Goal: Information Seeking & Learning: Learn about a topic

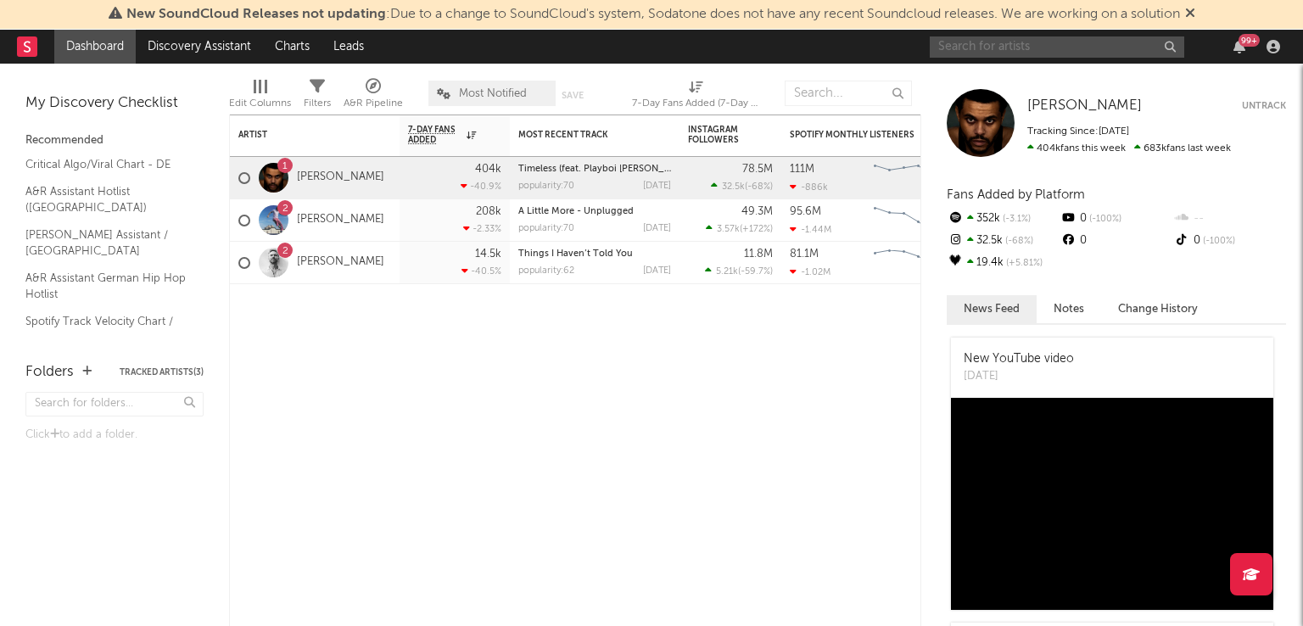
click at [1017, 43] on input "text" at bounding box center [1057, 46] width 255 height 21
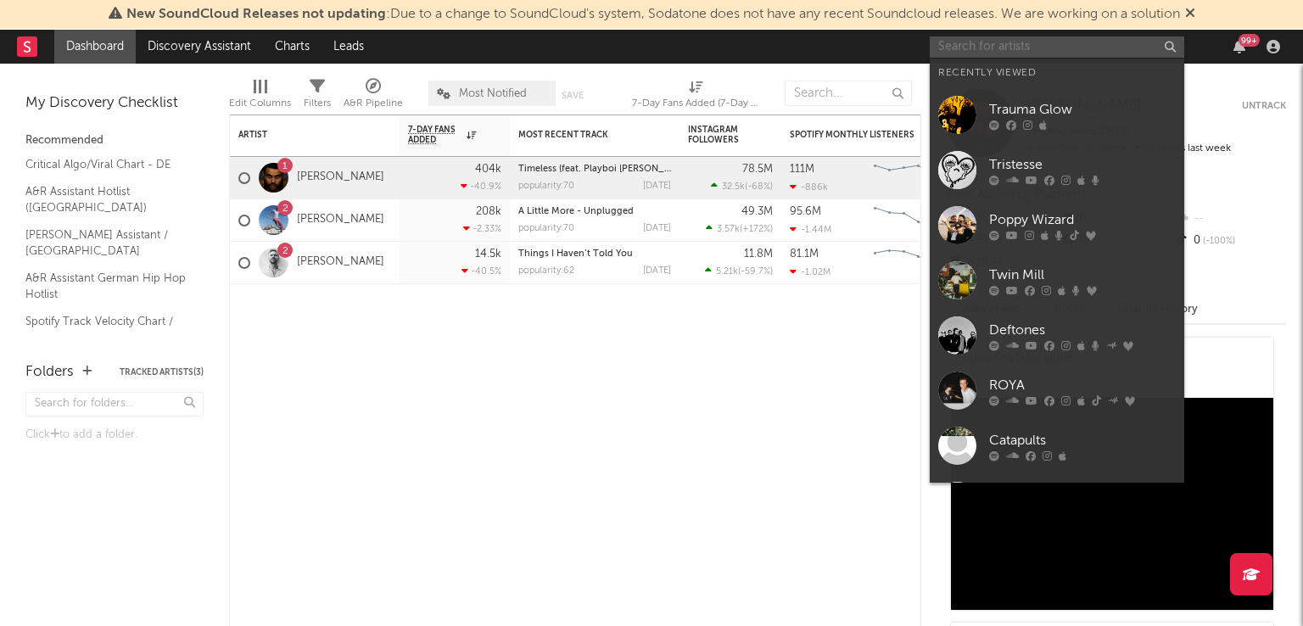
paste input "[URL][DOMAIN_NAME]"
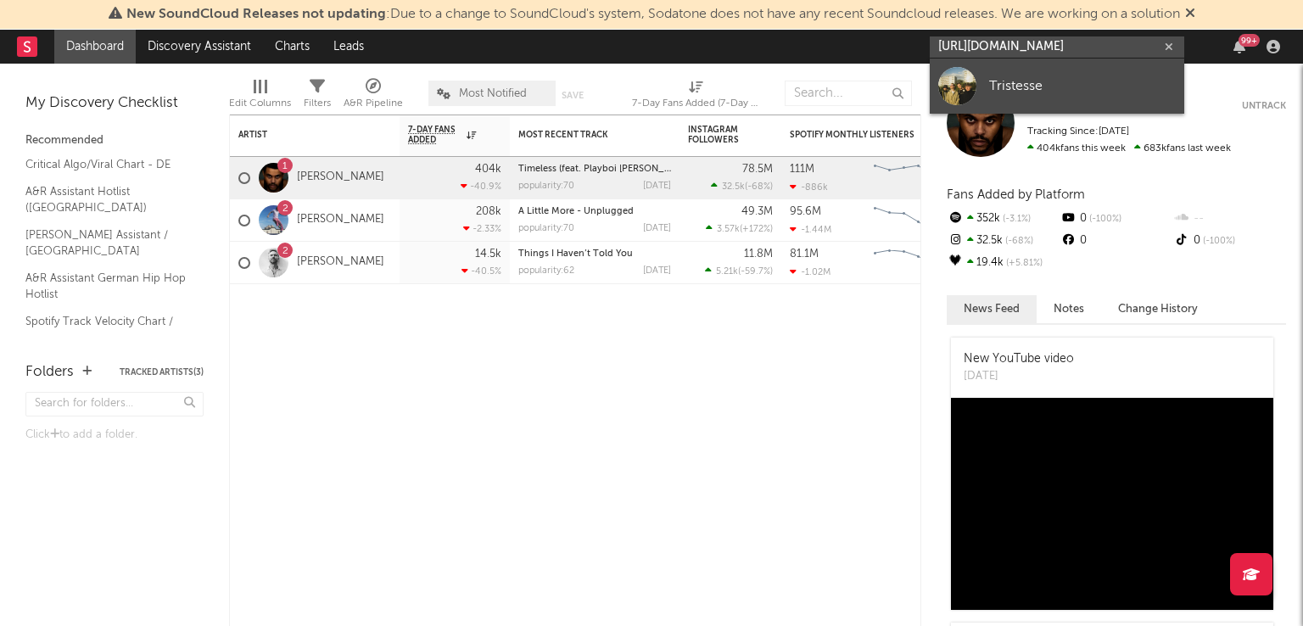
type input "[URL][DOMAIN_NAME]"
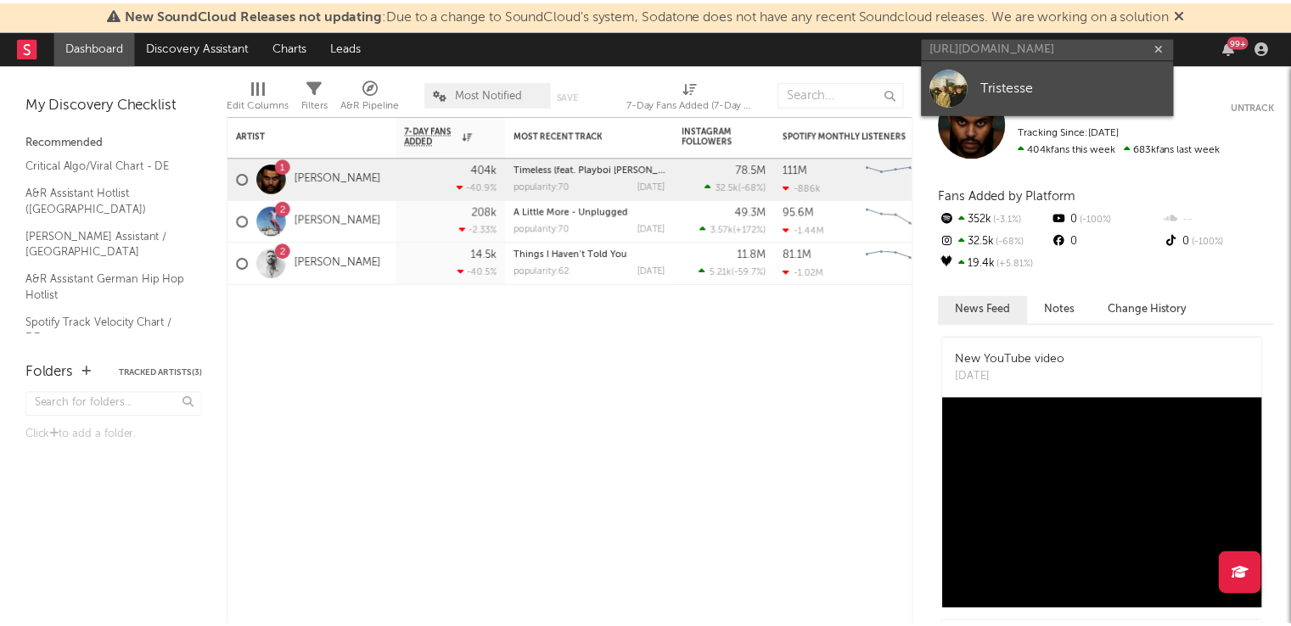
scroll to position [0, 0]
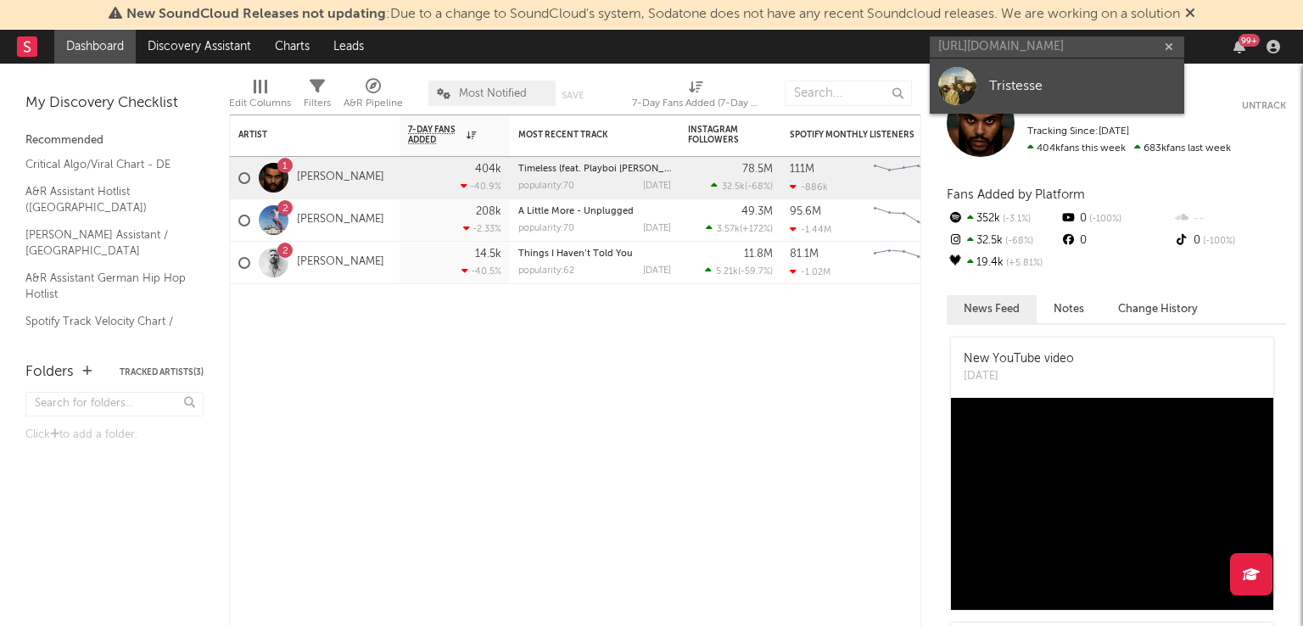
click at [1016, 78] on div "Tristesse" at bounding box center [1082, 86] width 187 height 20
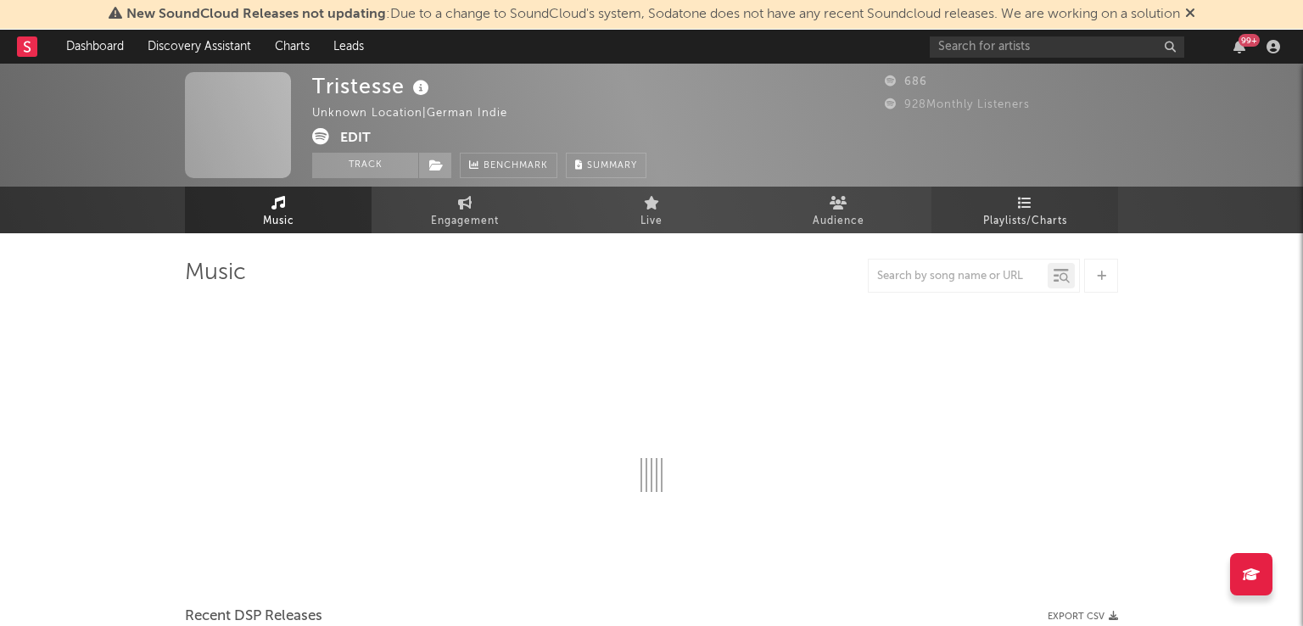
click at [1018, 209] on link "Playlists/Charts" at bounding box center [1025, 210] width 187 height 47
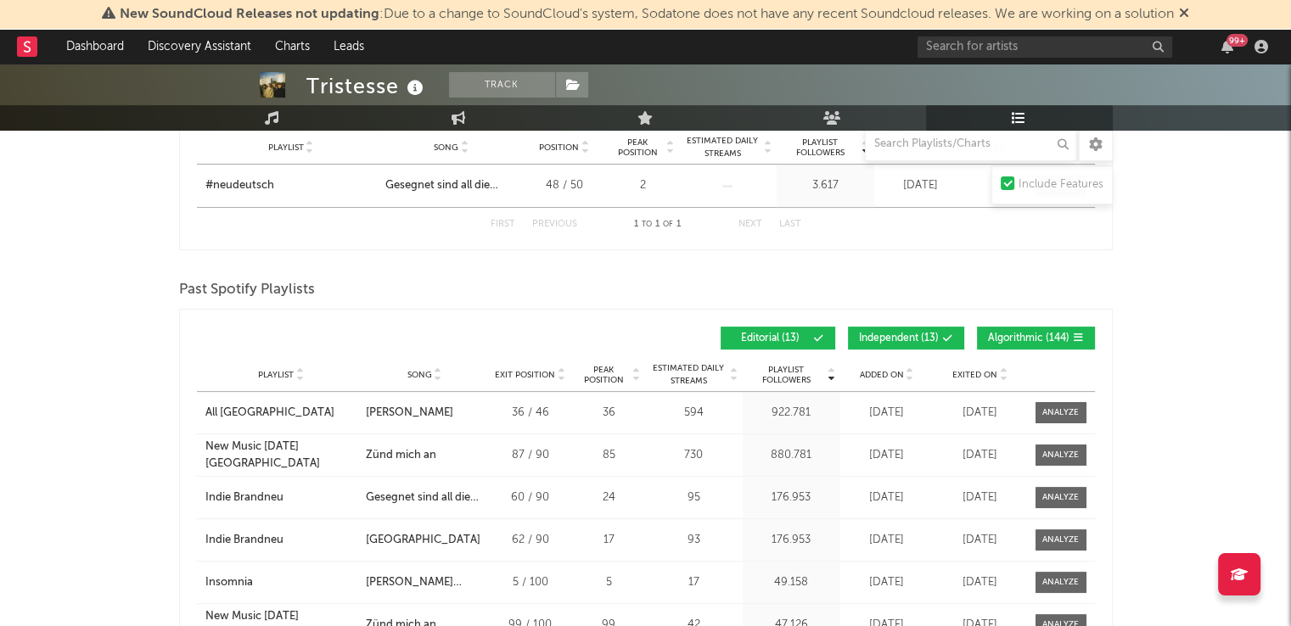
scroll to position [339, 0]
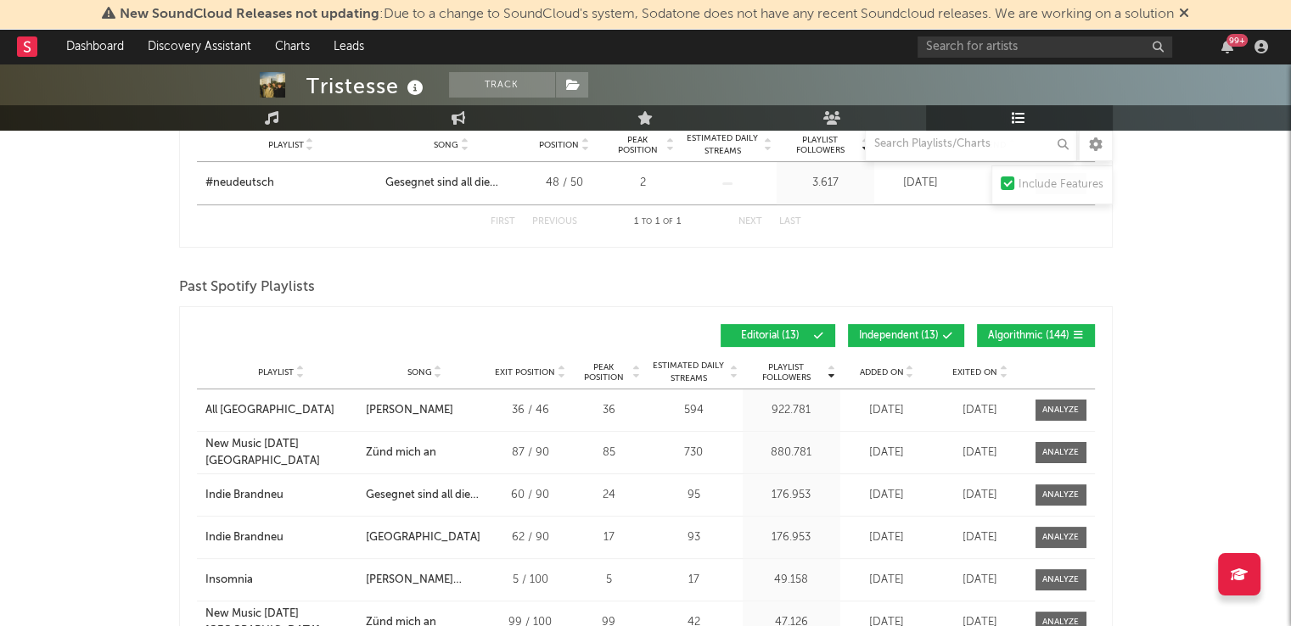
click at [895, 327] on button "Independent ( 13 )" at bounding box center [906, 335] width 116 height 23
click at [1057, 332] on span "Algorithmic ( 144 )" at bounding box center [1028, 336] width 81 height 10
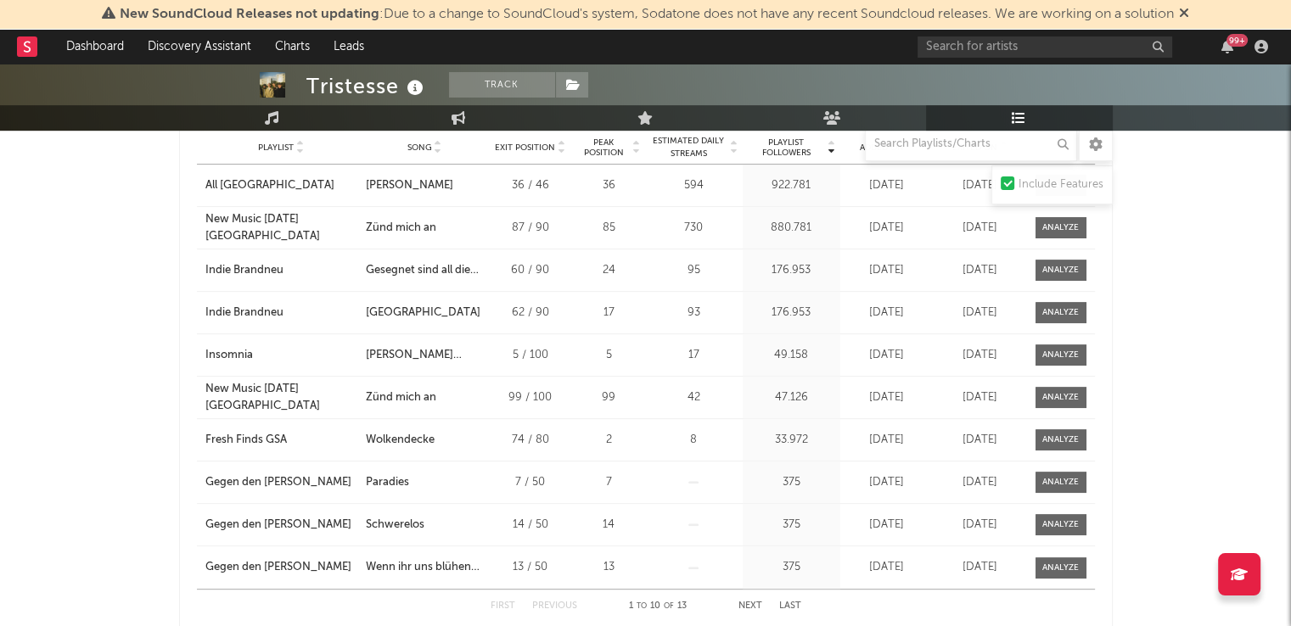
scroll to position [594, 0]
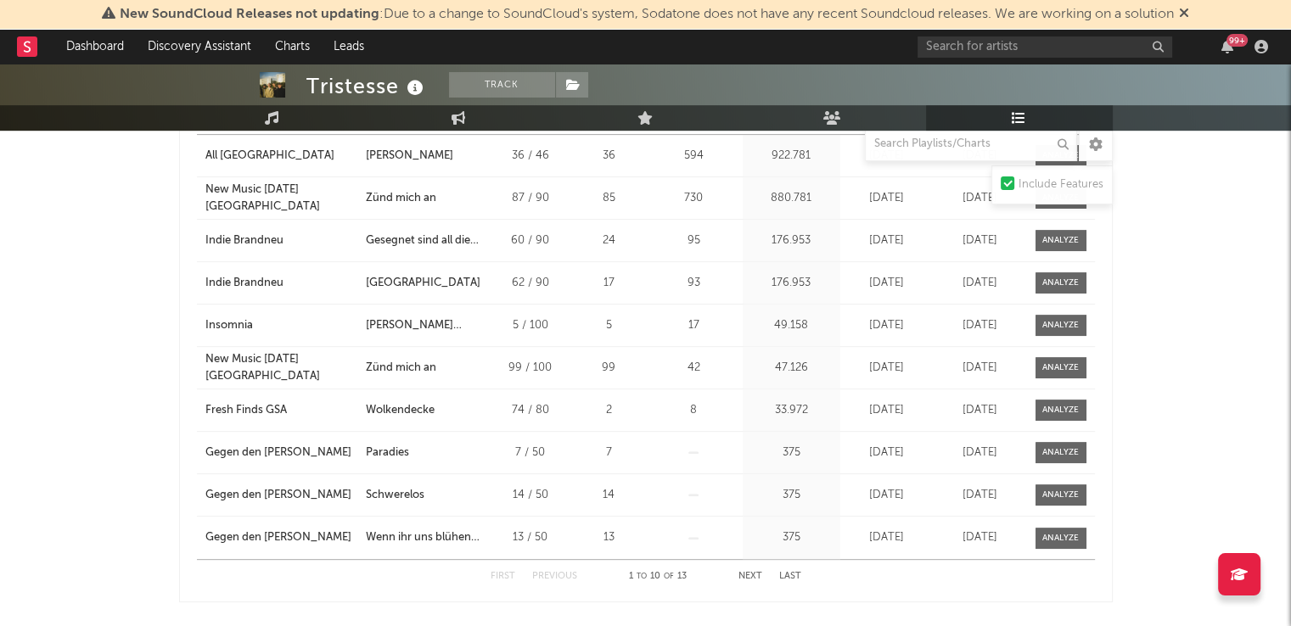
click at [750, 573] on button "Next" at bounding box center [750, 576] width 24 height 9
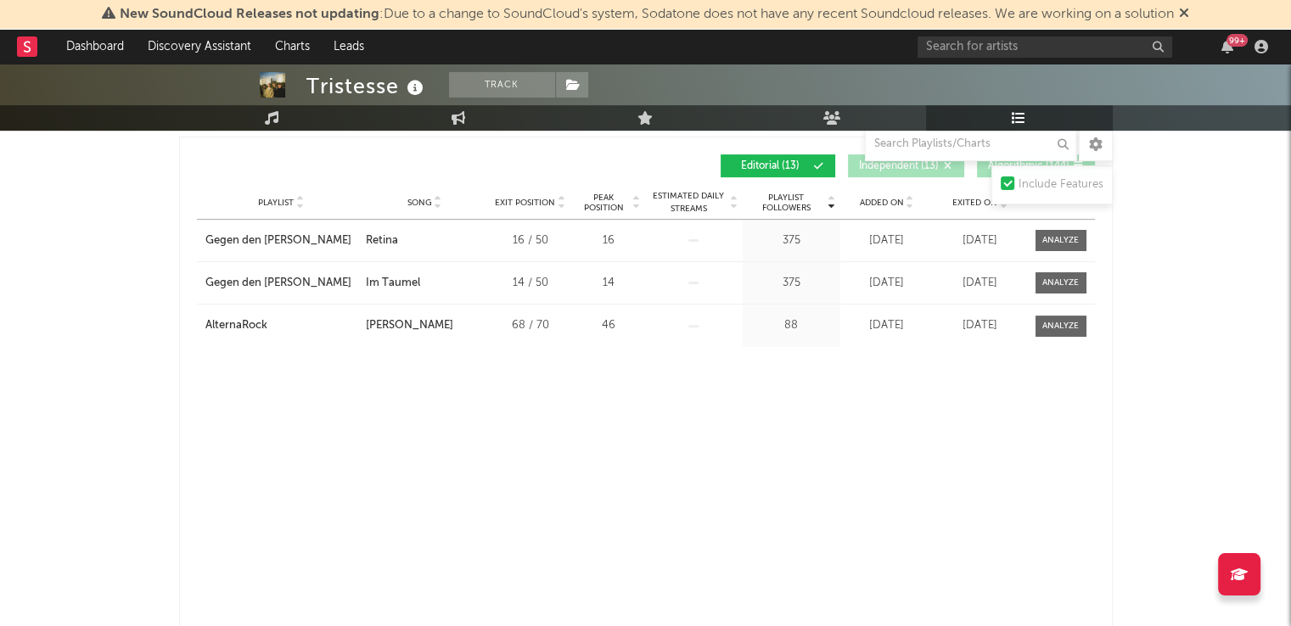
scroll to position [671, 0]
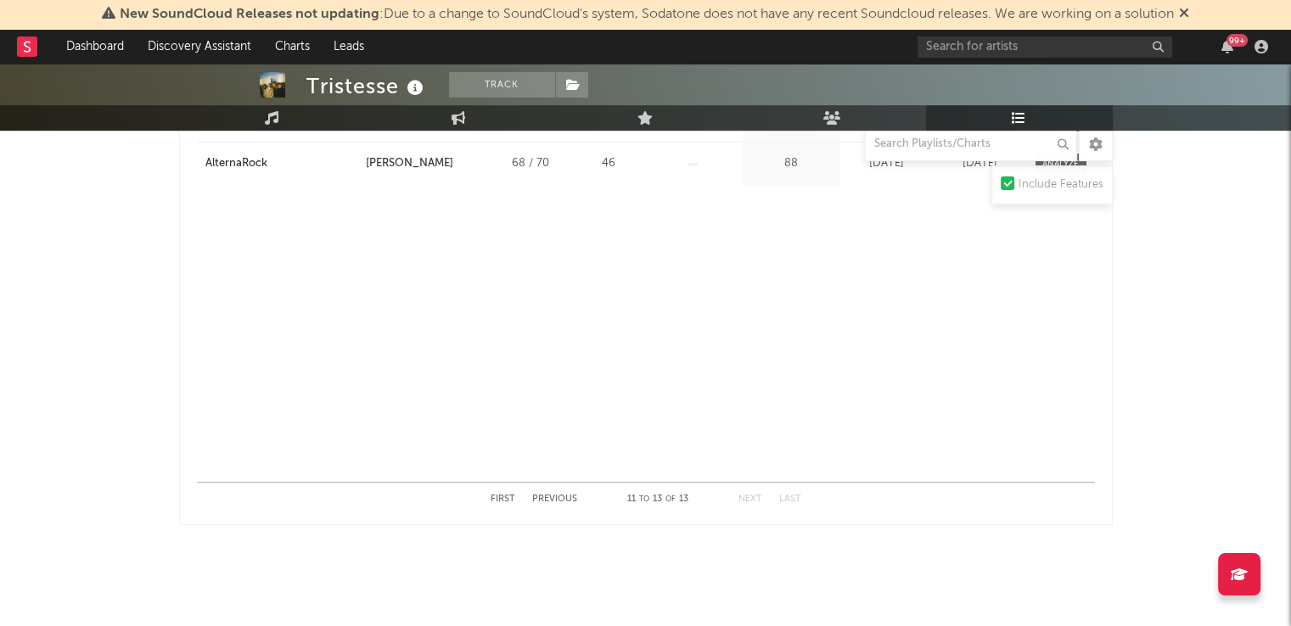
click at [496, 496] on button "First" at bounding box center [502, 499] width 25 height 9
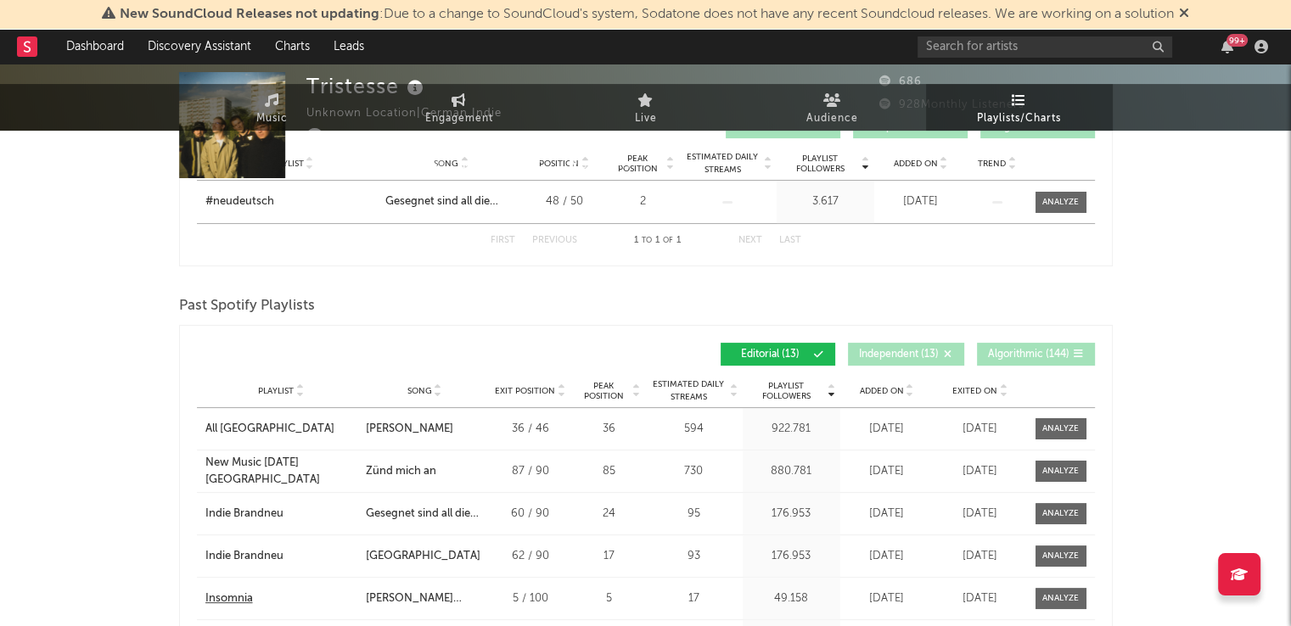
scroll to position [0, 0]
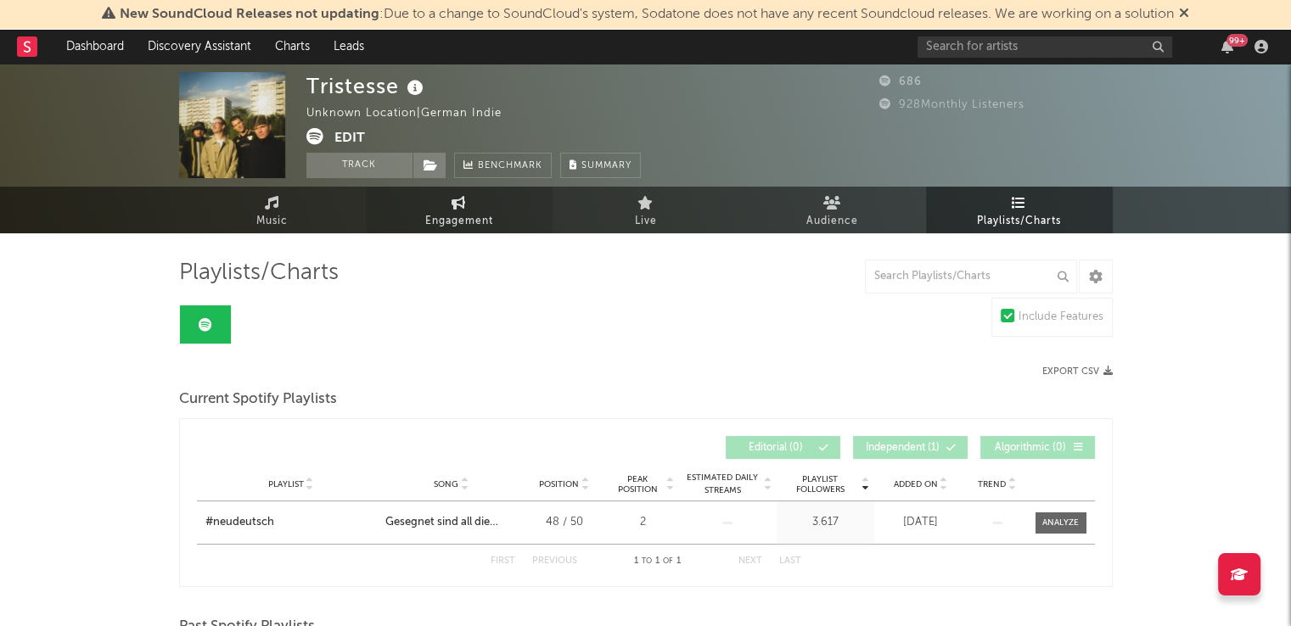
click at [482, 208] on link "Engagement" at bounding box center [459, 210] width 187 height 47
select select "1w"
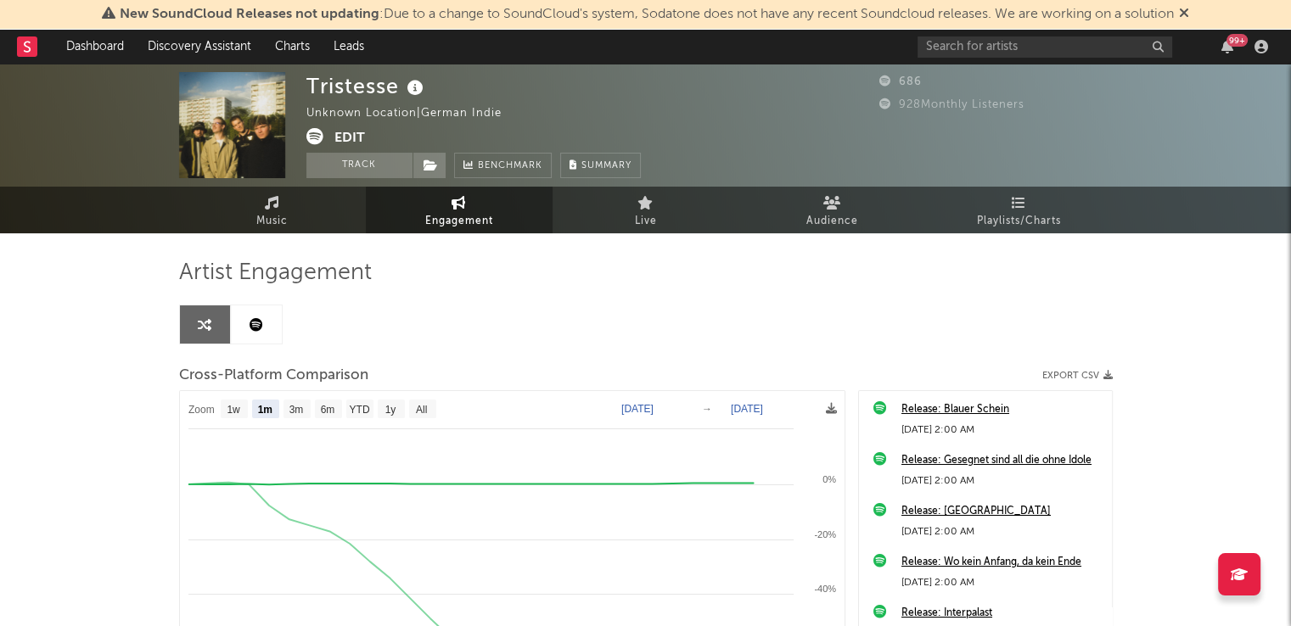
click at [264, 320] on link at bounding box center [256, 324] width 51 height 38
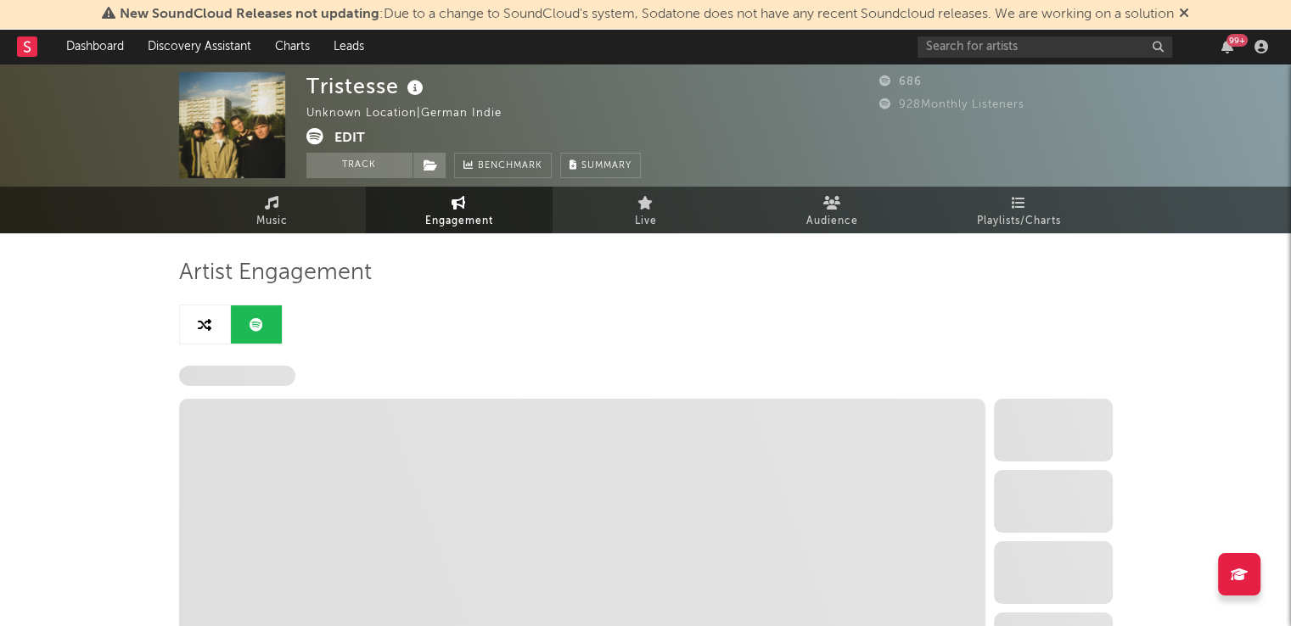
select select "6m"
select select "1w"
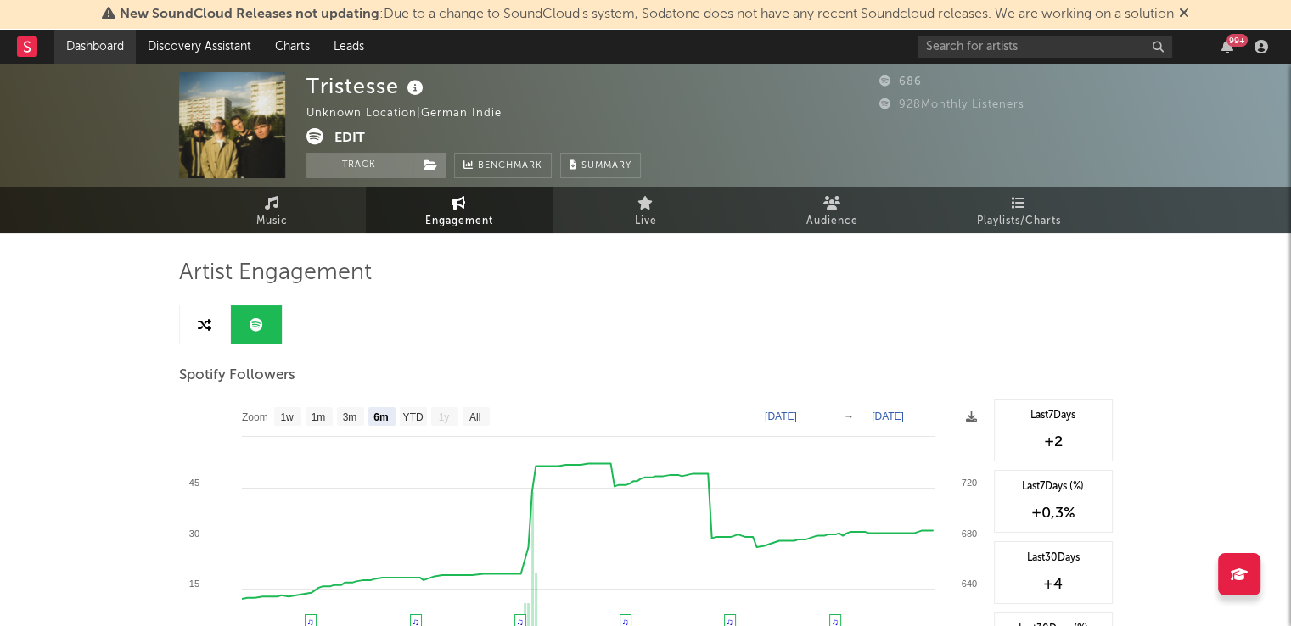
click at [109, 50] on link "Dashboard" at bounding box center [94, 47] width 81 height 34
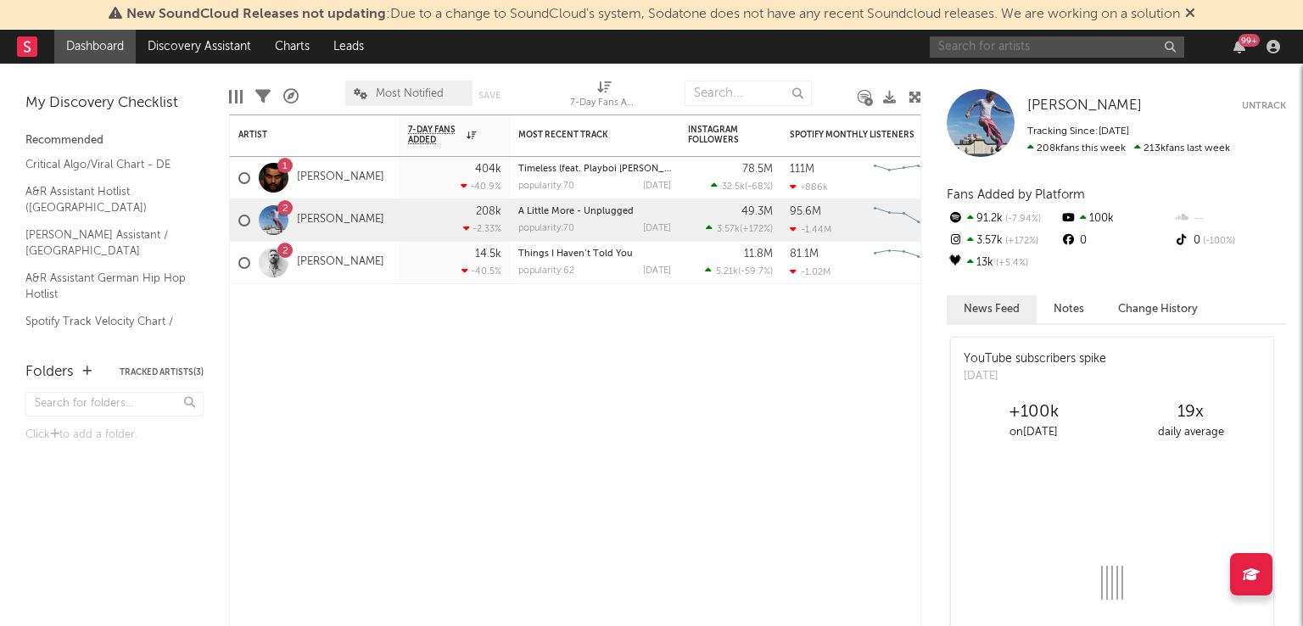
click at [1041, 51] on input "text" at bounding box center [1057, 46] width 255 height 21
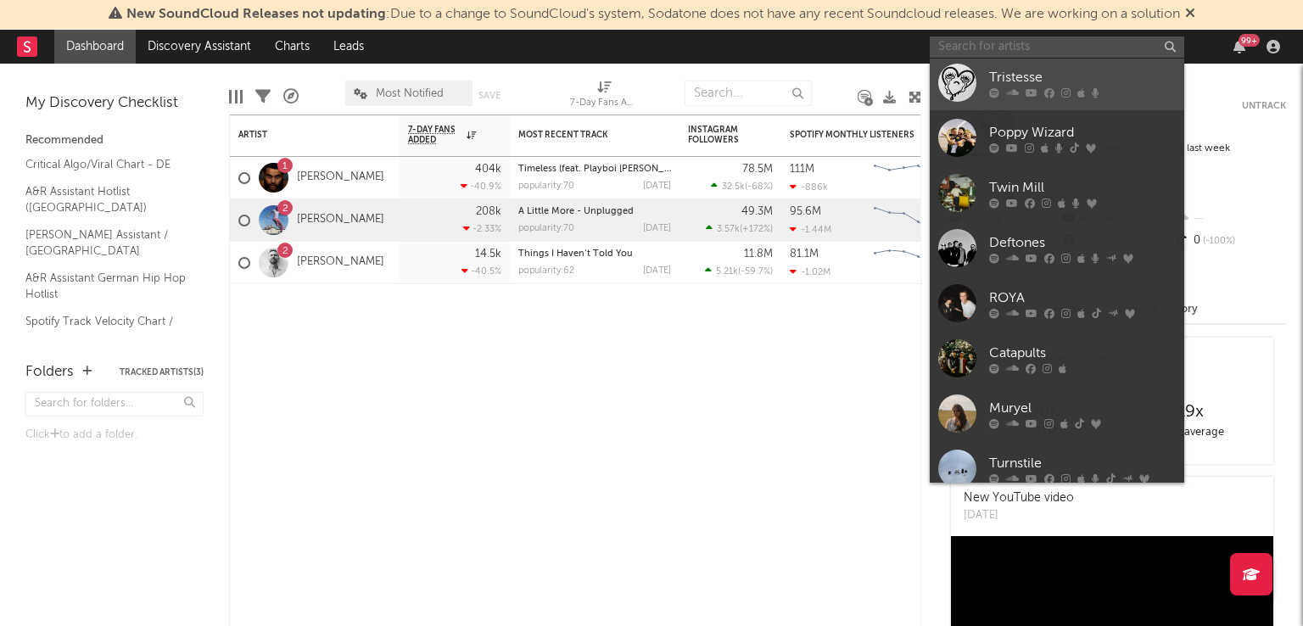
scroll to position [156, 0]
